Goal: Task Accomplishment & Management: Use online tool/utility

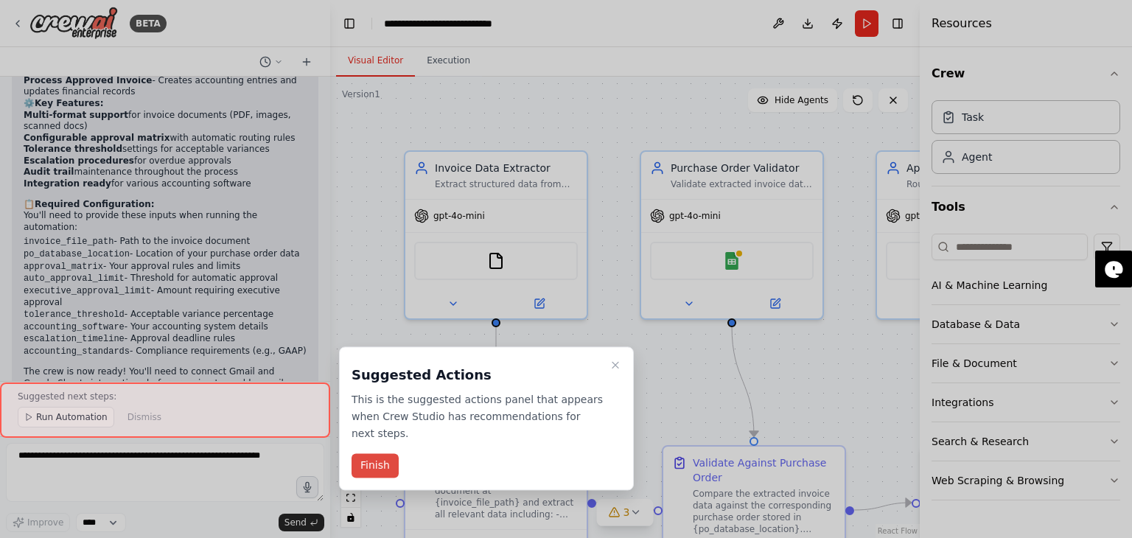
scroll to position [1667, 0]
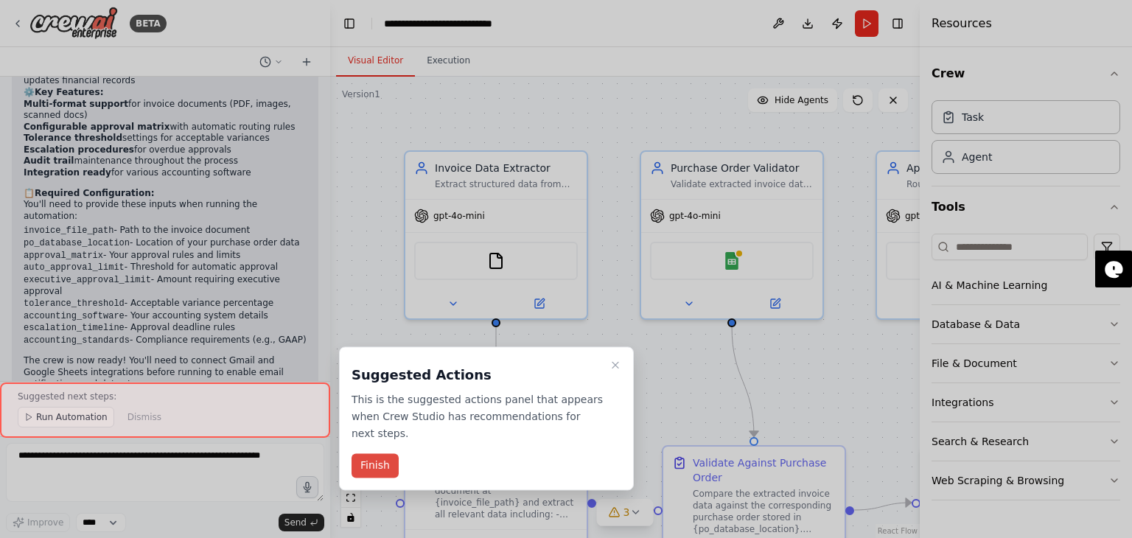
click at [372, 454] on button "Finish" at bounding box center [375, 466] width 47 height 24
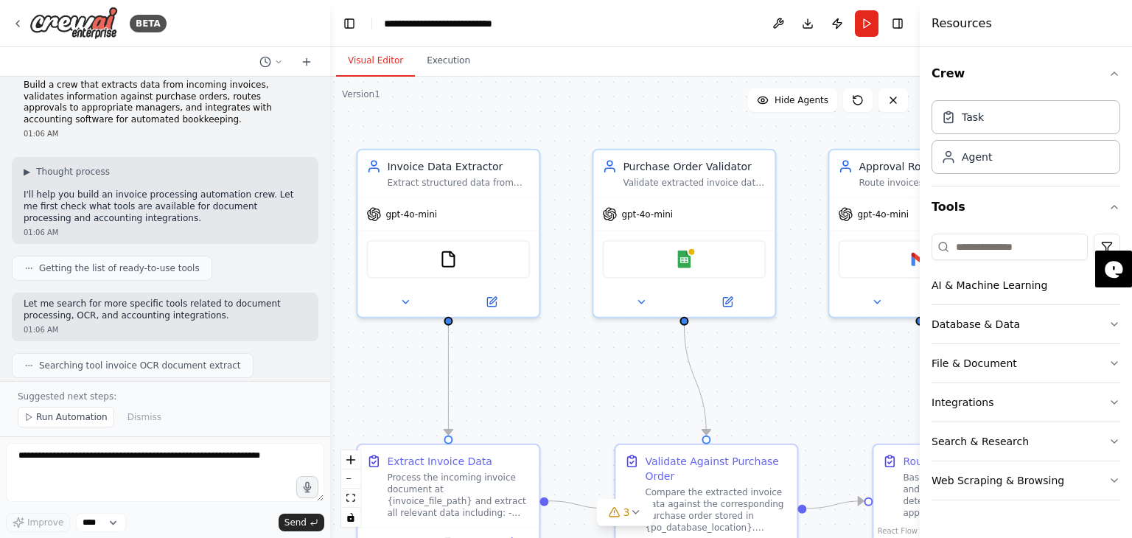
scroll to position [0, 0]
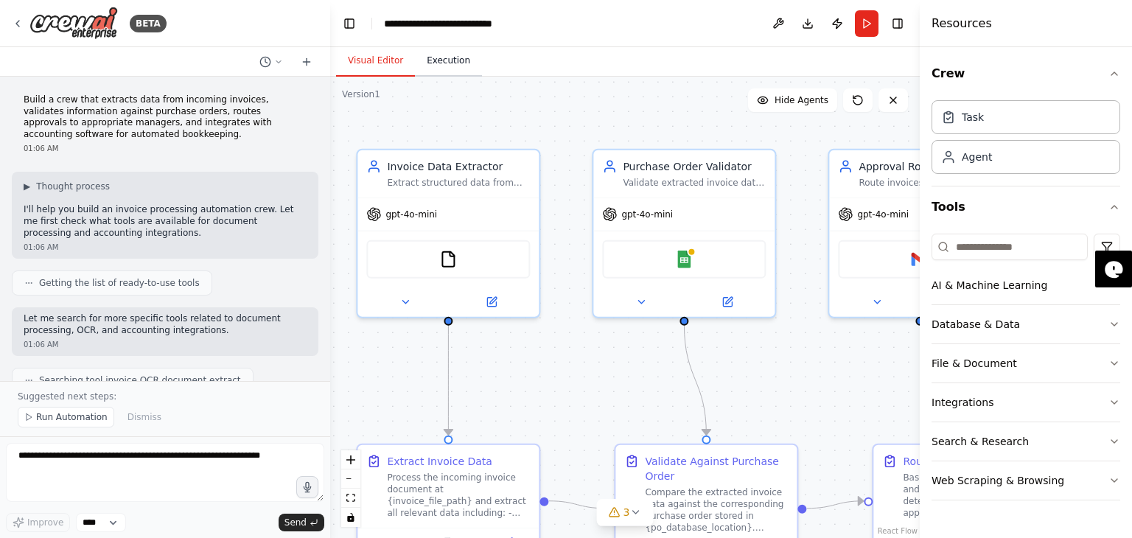
click at [450, 66] on button "Execution" at bounding box center [448, 61] width 67 height 31
click at [348, 60] on button "Visual Editor" at bounding box center [375, 61] width 79 height 31
click at [411, 301] on button at bounding box center [404, 299] width 83 height 18
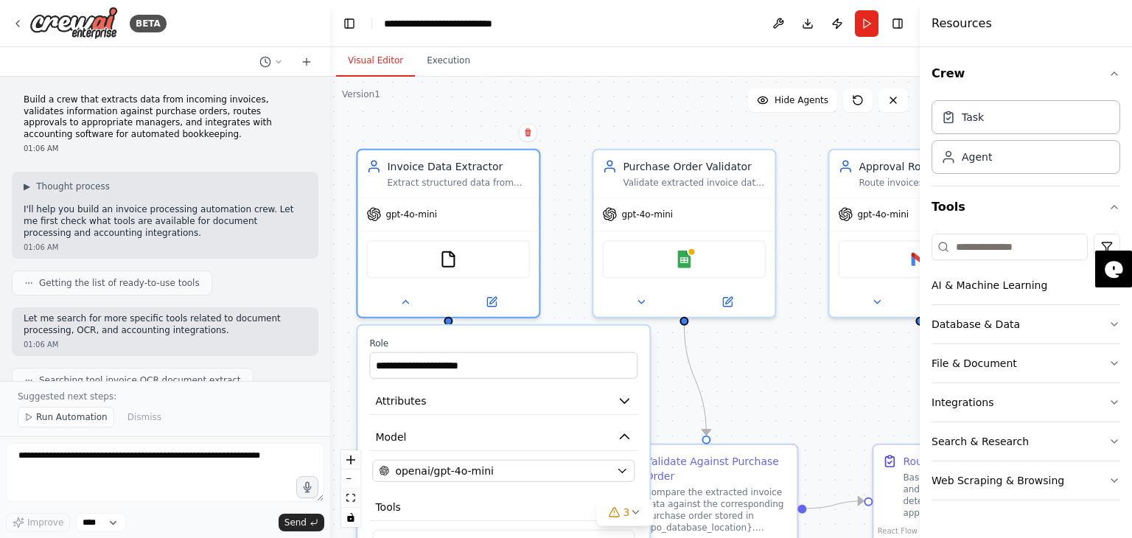
click at [802, 372] on div ".deletable-edge-delete-btn { width: 20px; height: 20px; border: 0px solid #ffff…" at bounding box center [625, 307] width 590 height 461
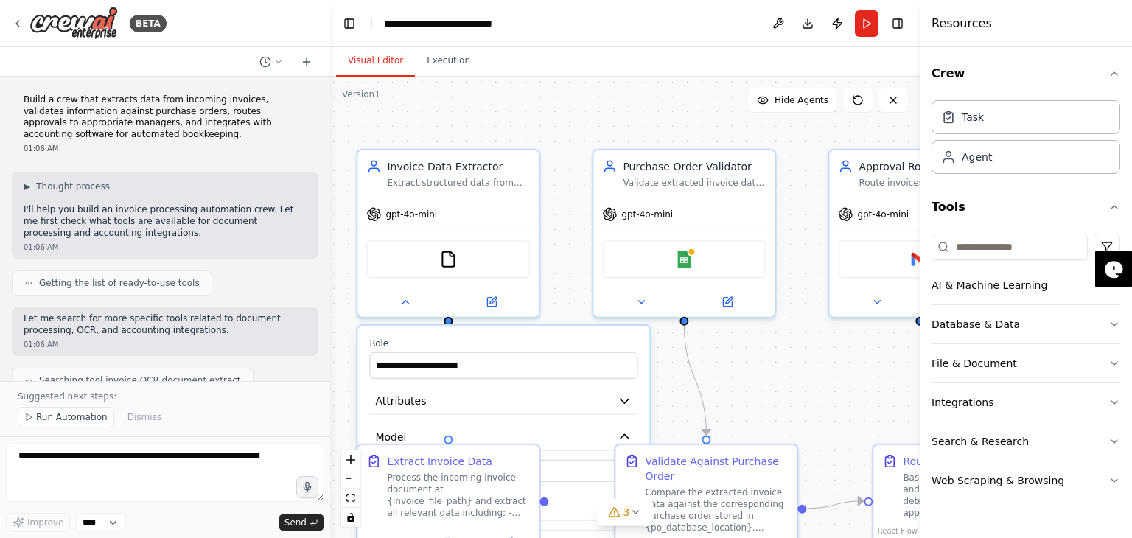
click at [665, 30] on header "**********" at bounding box center [625, 23] width 590 height 47
click at [15, 24] on icon at bounding box center [18, 24] width 12 height 12
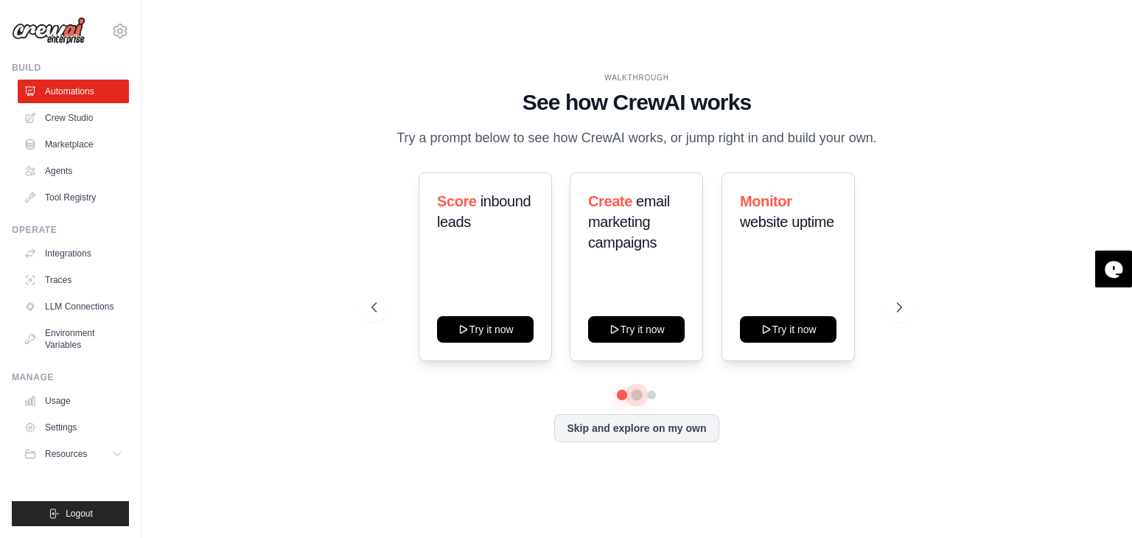
click at [637, 401] on button at bounding box center [637, 395] width 12 height 12
click at [654, 401] on button at bounding box center [652, 395] width 12 height 12
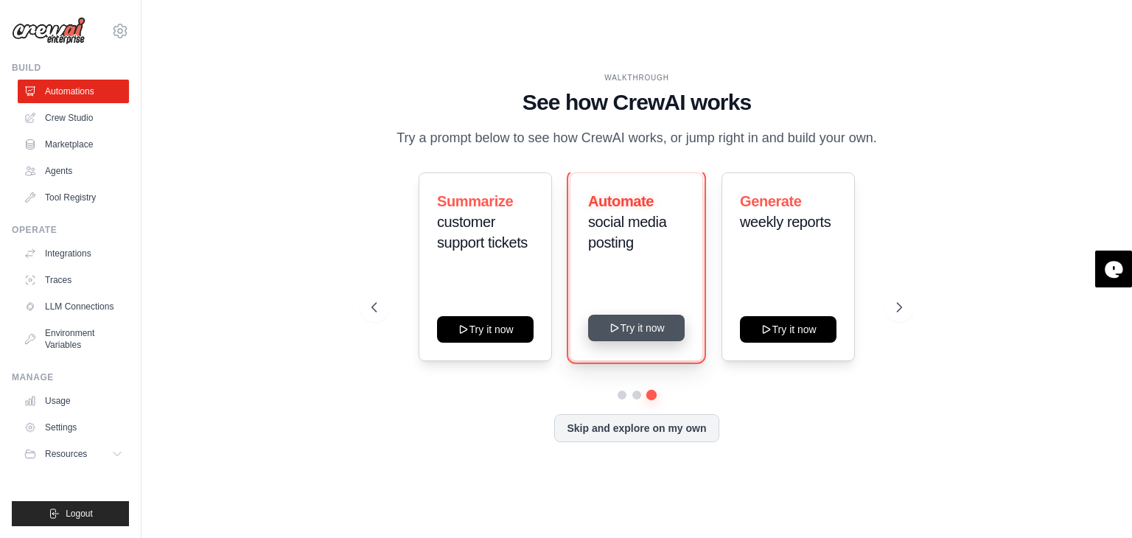
click at [604, 341] on button "Try it now" at bounding box center [636, 328] width 97 height 27
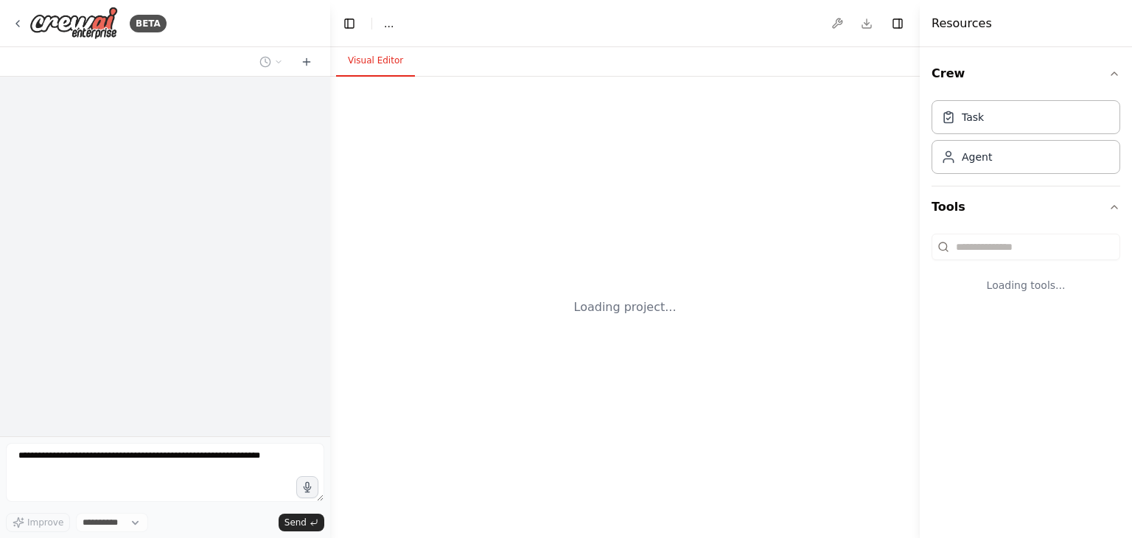
select select "****"
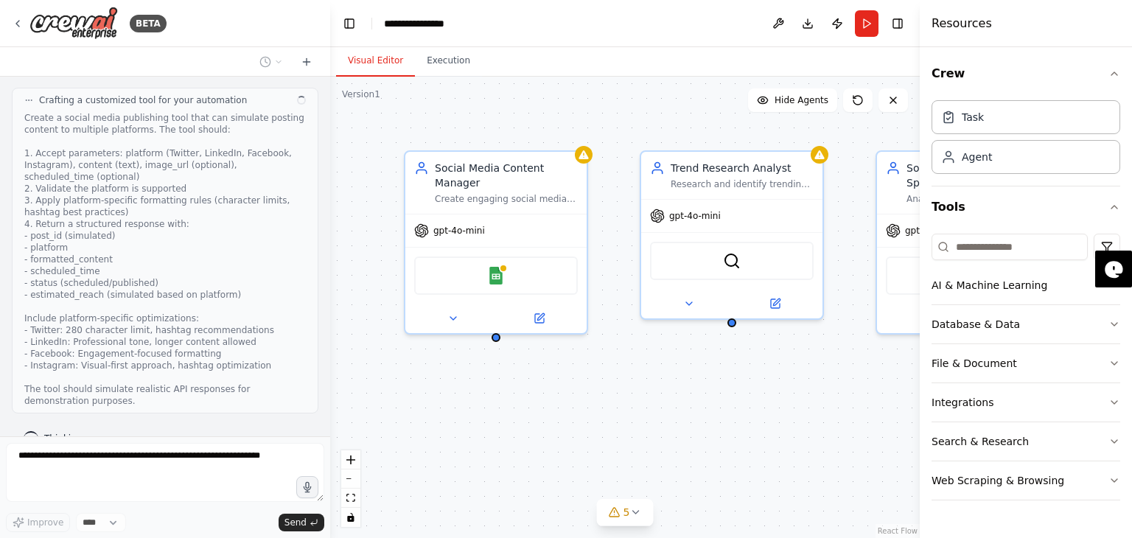
scroll to position [1000, 0]
